Goal: Register for event/course

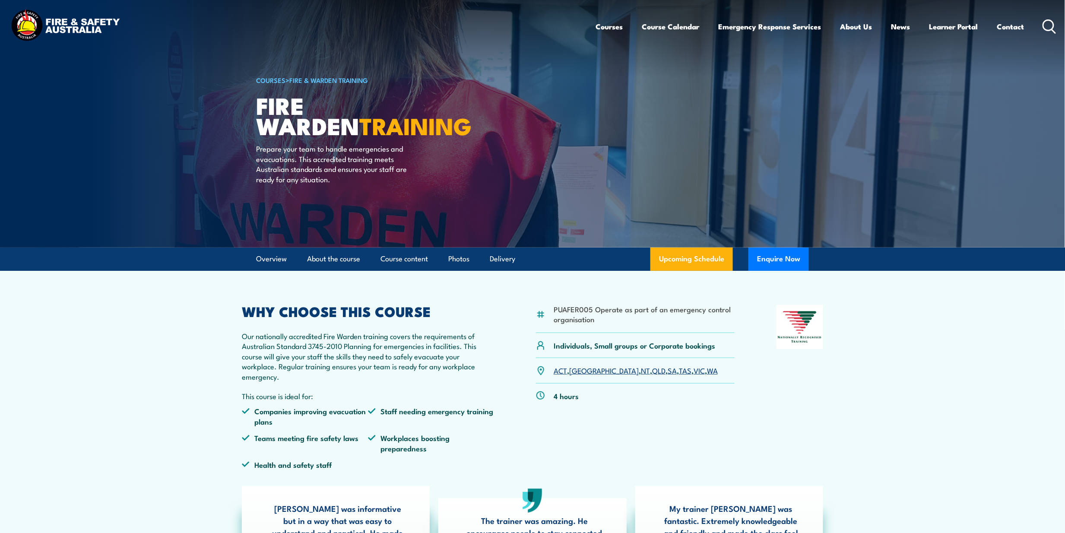
click at [579, 369] on link "[GEOGRAPHIC_DATA]" at bounding box center [604, 370] width 70 height 10
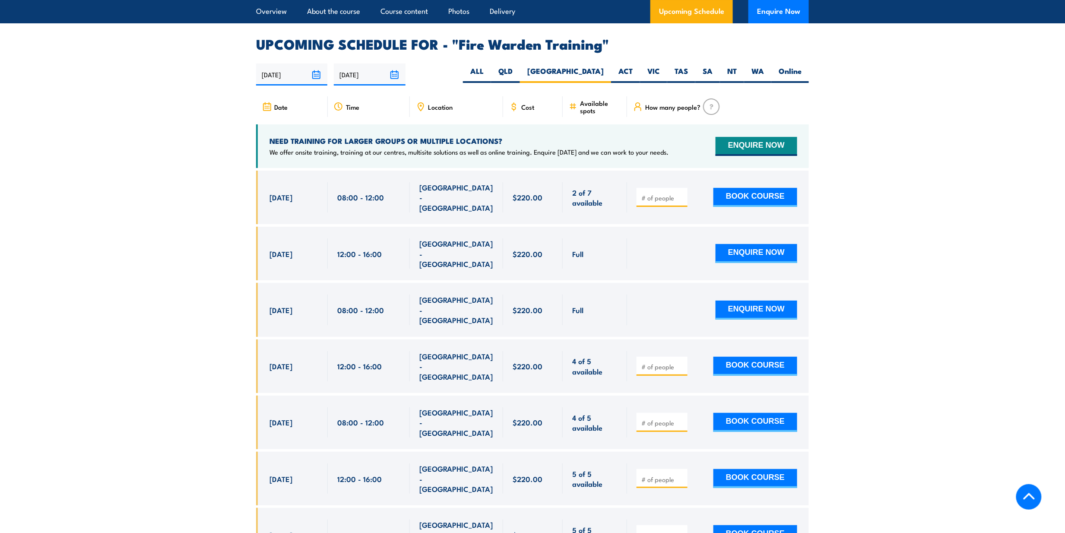
scroll to position [1605, 0]
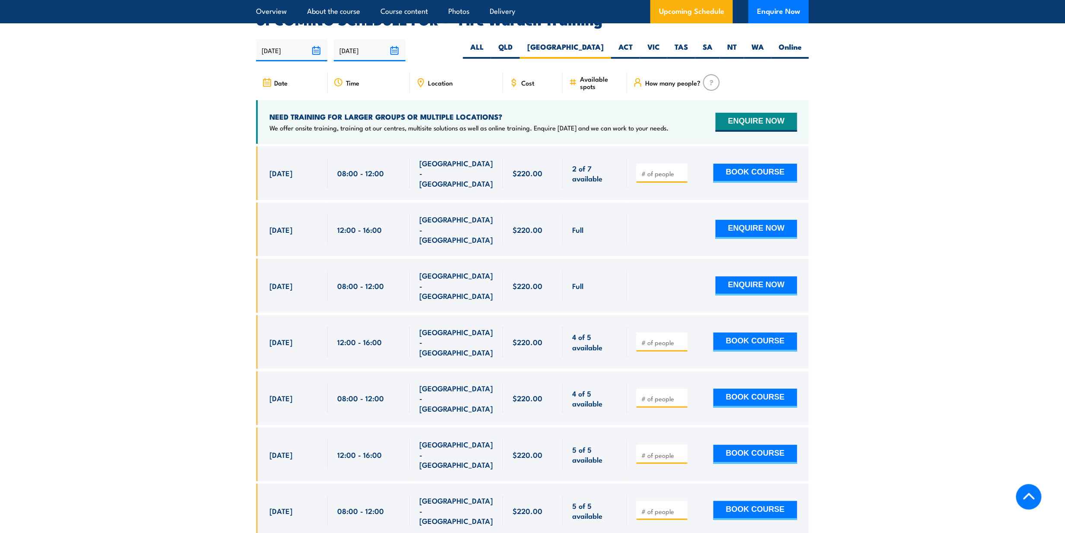
drag, startPoint x: 43, startPoint y: 127, endPoint x: 3, endPoint y: 123, distance: 40.8
click at [39, 125] on section "UPCOMING SCHEDULE FOR - "Fire Warden Training" 02/09/2025 01/03/2026" at bounding box center [532, 450] width 1065 height 874
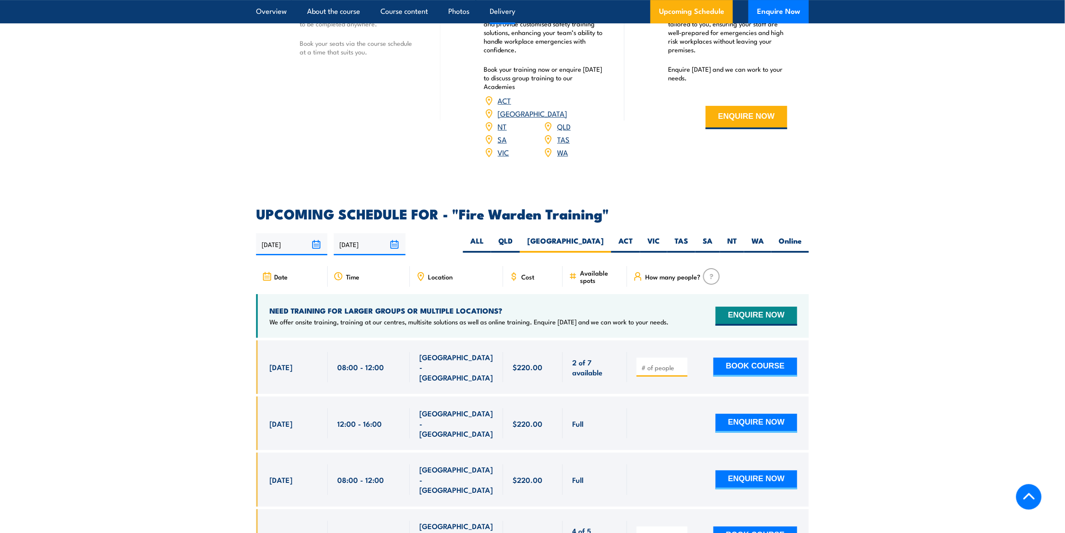
scroll to position [1432, 0]
